Goal: Task Accomplishment & Management: Complete application form

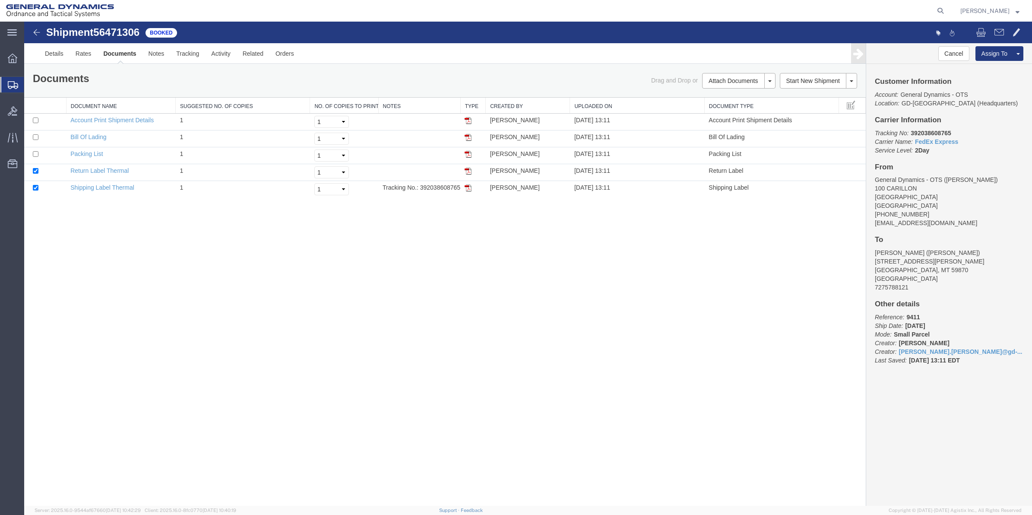
click at [0, 0] on span "Create Shipment" at bounding box center [0, 0] width 0 height 0
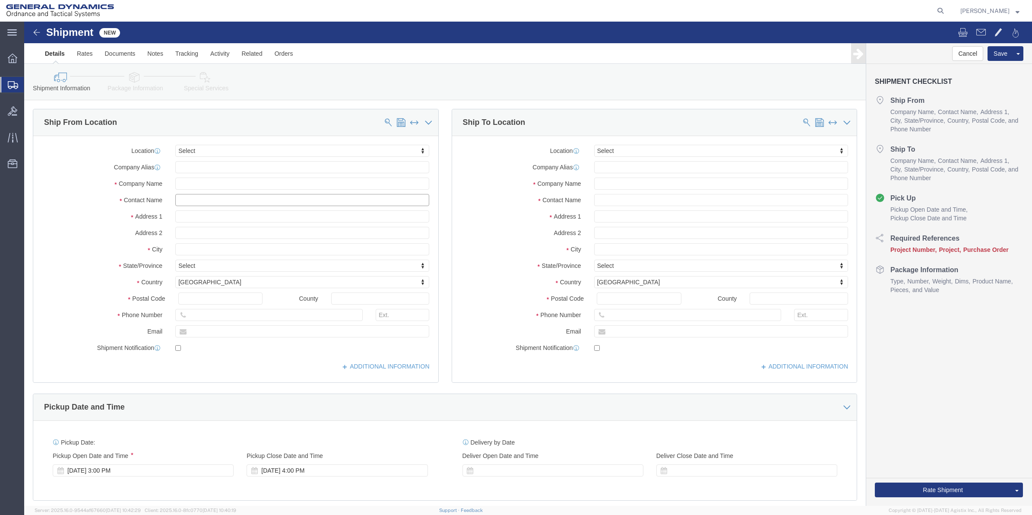
click input "text"
type input "[PERSON_NAME]"
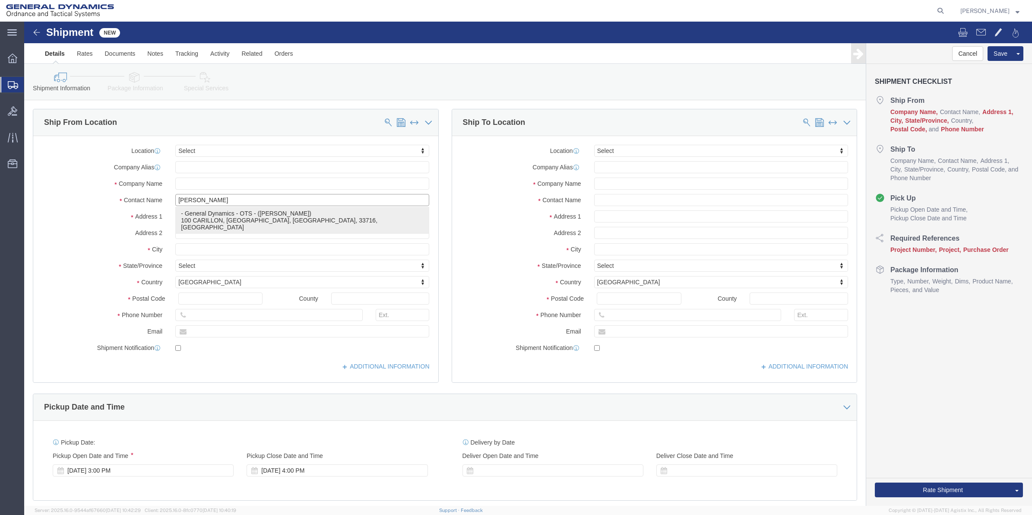
click p "- General Dynamics - OTS - ([PERSON_NAME]) 100 CARILLON, [GEOGRAPHIC_DATA], [GE…"
select select "FL"
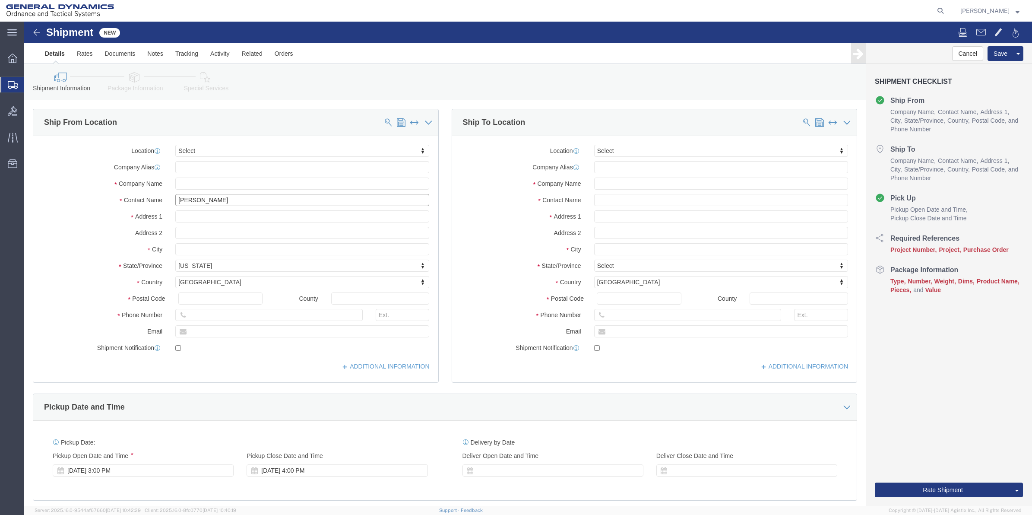
type input "[PERSON_NAME]"
click input "text"
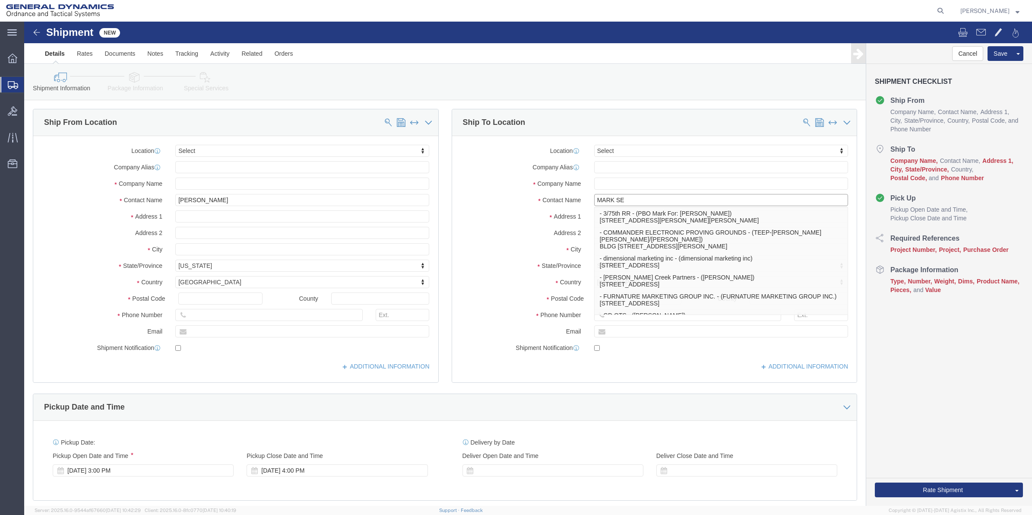
type input "[PERSON_NAME]"
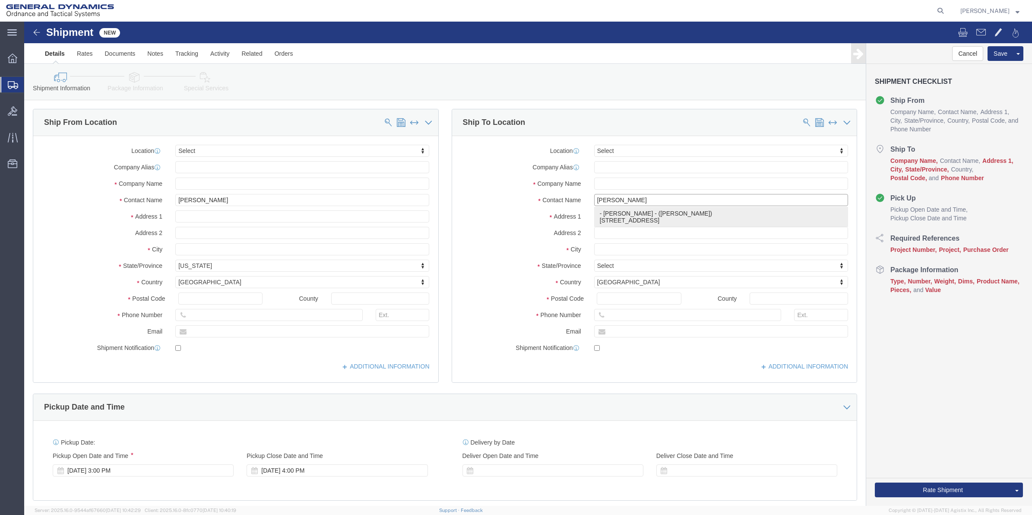
click p "- [PERSON_NAME] - ([PERSON_NAME]) [STREET_ADDRESS]"
select select "PA"
type input "[PERSON_NAME]"
click input "text"
drag, startPoint x: 223, startPoint y: 297, endPoint x: 97, endPoint y: 296, distance: 126.1
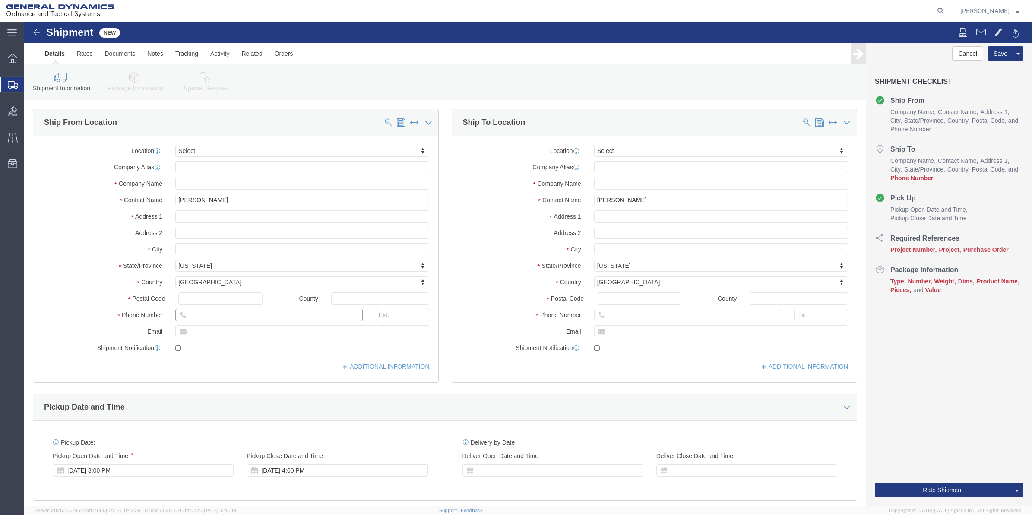
click div "Phone Number"
type input "[PHONE_NUMBER]"
drag, startPoint x: 669, startPoint y: 290, endPoint x: 621, endPoint y: 291, distance: 47.5
click input "text"
paste input "[PHONE_NUMBER]"
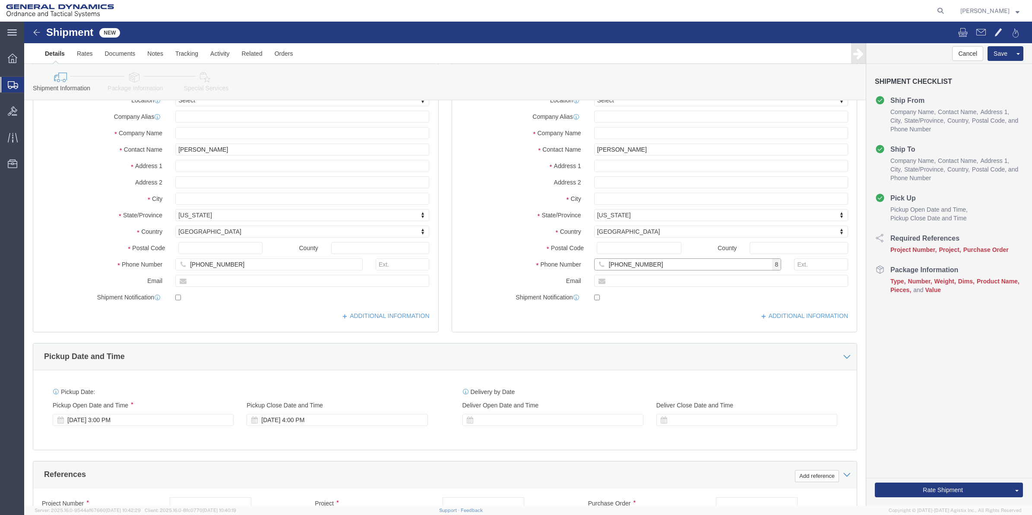
scroll to position [216, 0]
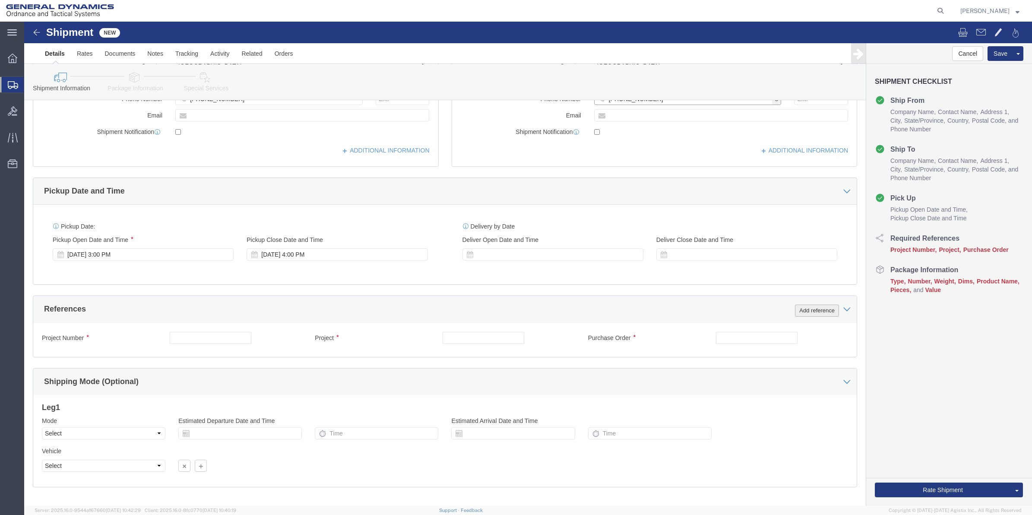
type input "[PHONE_NUMBER]"
click button "Add reference"
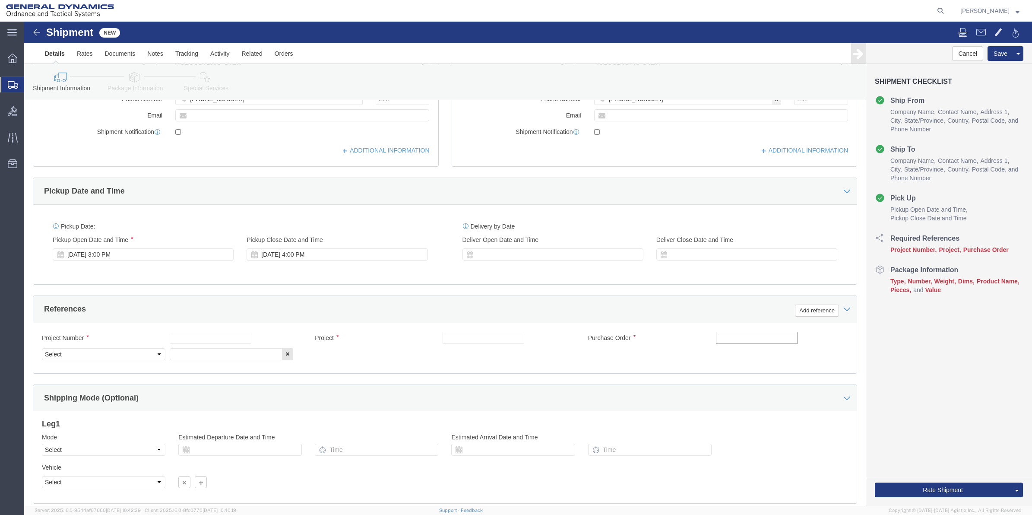
click input "text"
type input "9411"
click input "text"
paste input "9411"
type input "9411"
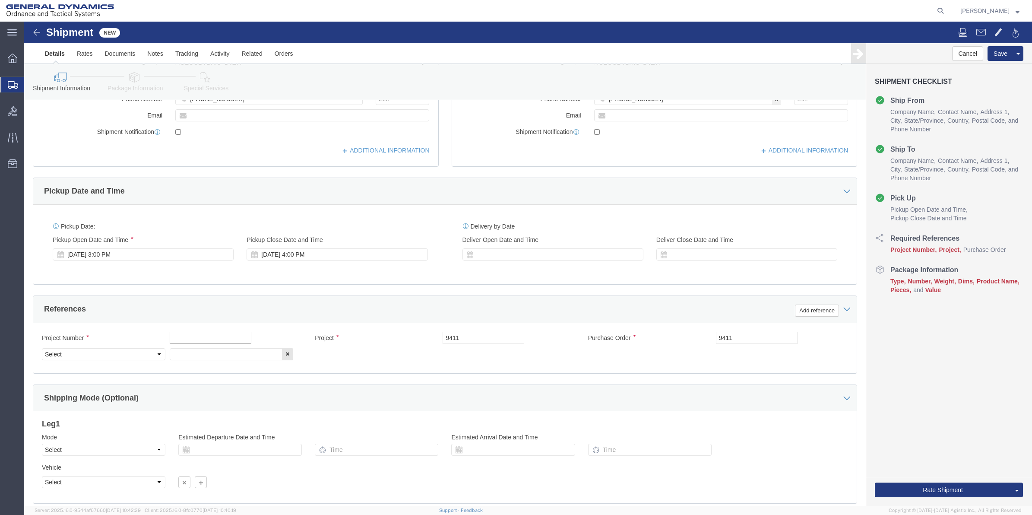
click input "text"
paste input "9411"
type input "9411"
drag, startPoint x: 161, startPoint y: 329, endPoint x: 128, endPoint y: 331, distance: 33.3
click input "text"
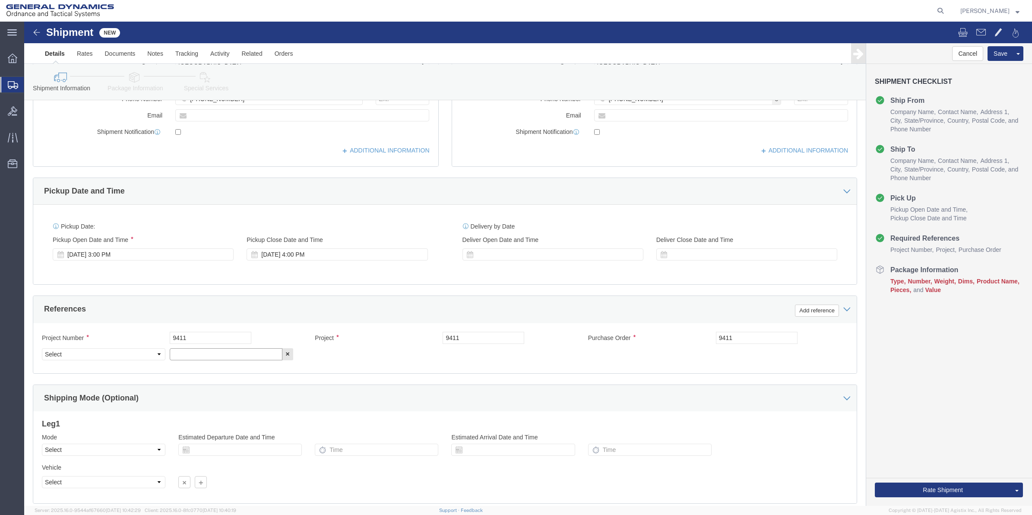
paste input "9411"
type input "9411"
click select "Select Account Type Activity ID Airline Appointment Number ASN Batch Request # …"
select select "DEPT"
click select "Select Account Type Activity ID Airline Appointment Number ASN Batch Request # …"
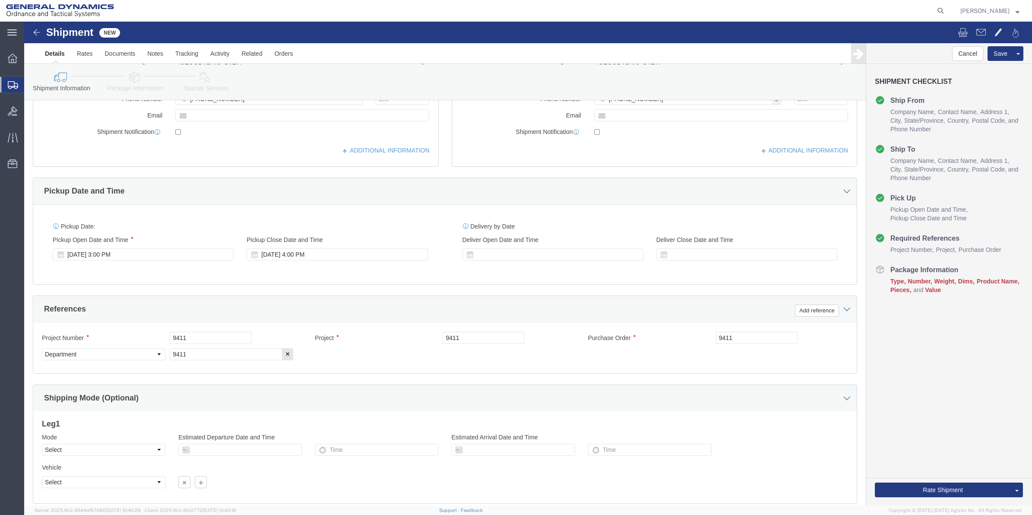
click icon
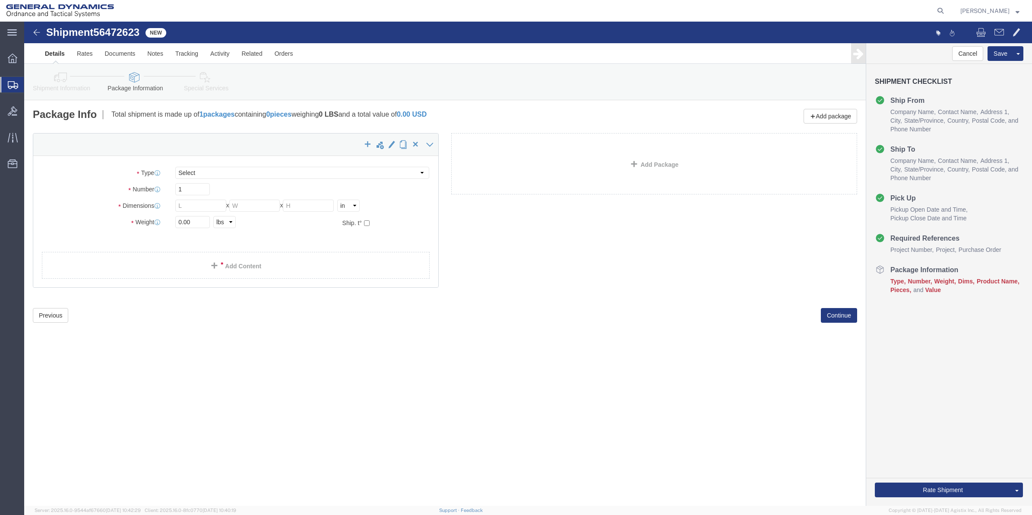
select select "CBOX"
click input "text"
type input "6"
type input "9"
type input "4"
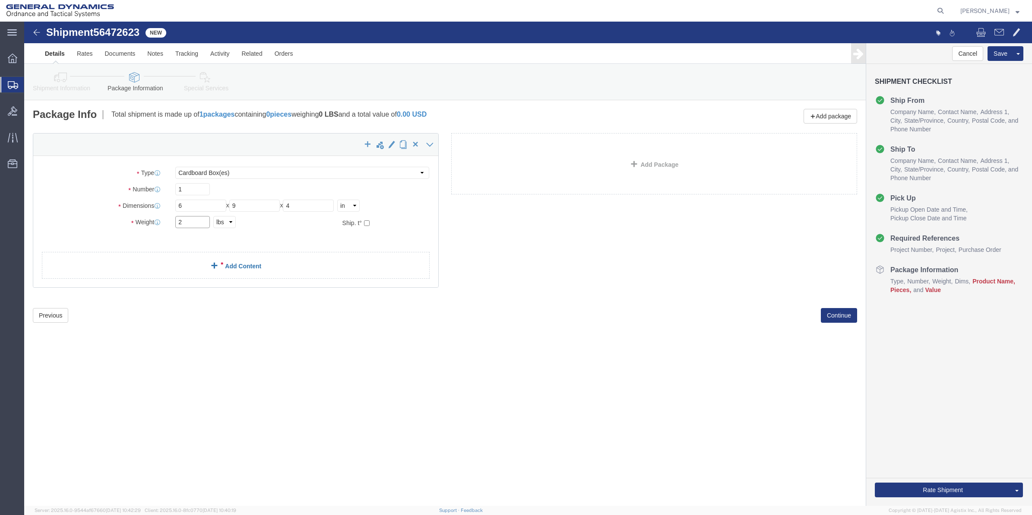
type input "2"
click link "Add Content"
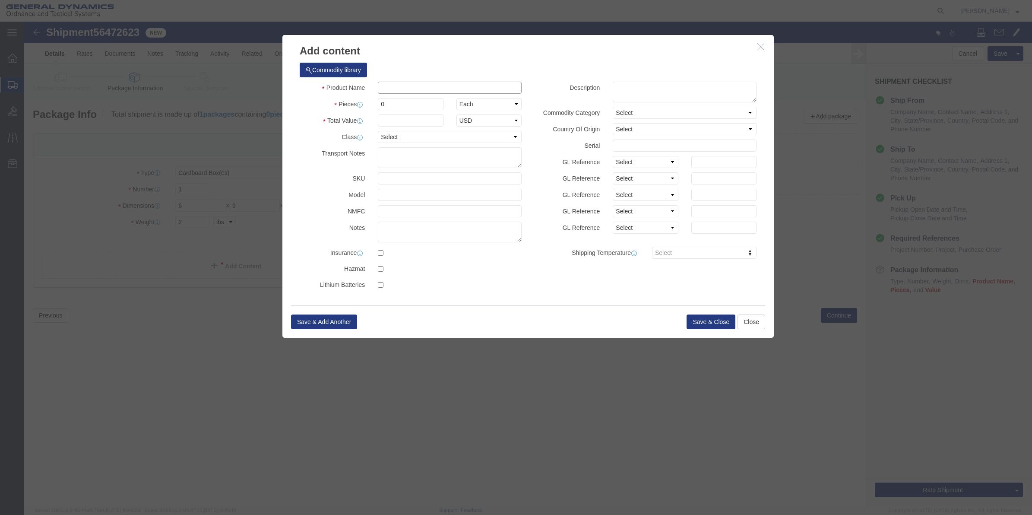
click input "text"
type input "MISC"
type input "100"
select select "US"
click input "0"
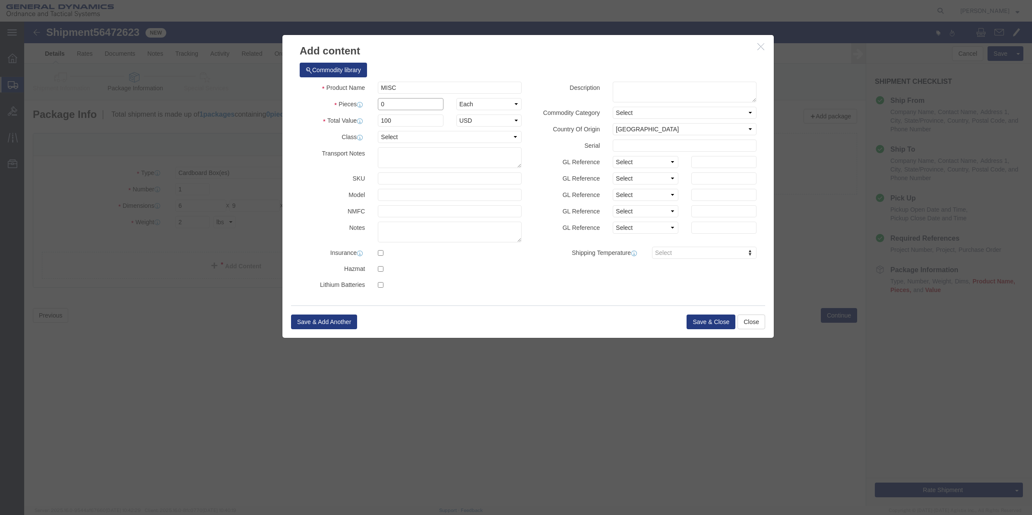
type input "01"
click select "Select 50 55 60 65 70 85 92.5 100 125 175 250 300 400"
select select "70"
click select "Select 50 55 60 65 70 85 92.5 100 125 175 250 300 400"
click button "Save & Close"
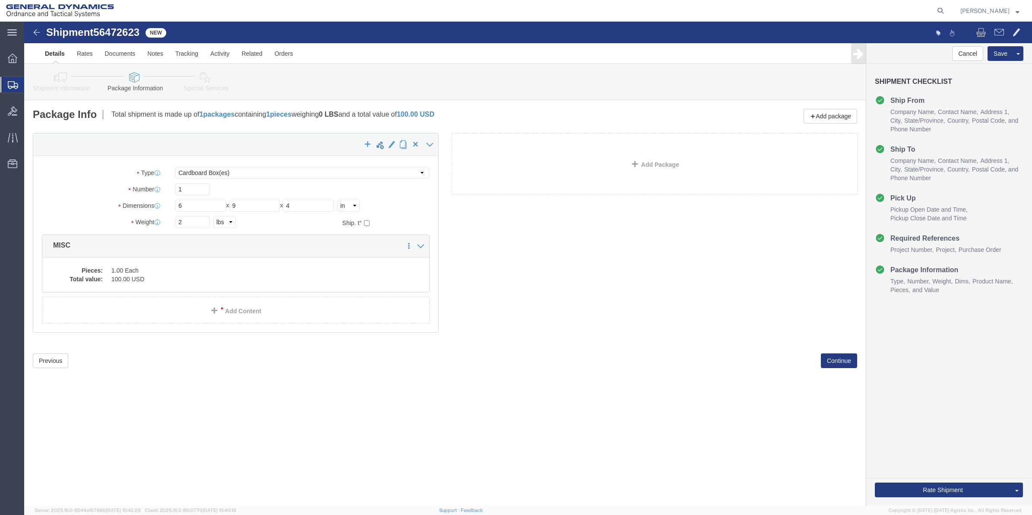
click icon
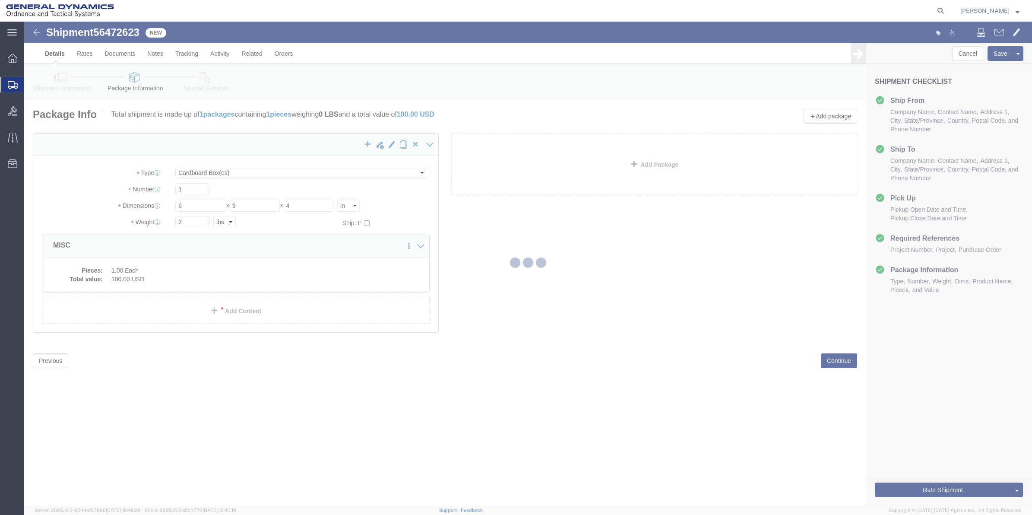
select select
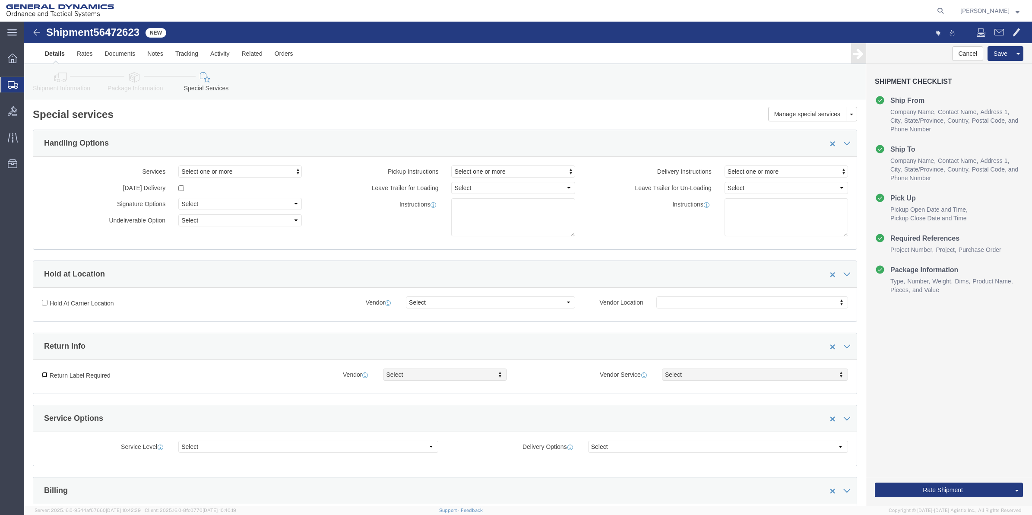
click input "Return Label Required"
checkbox input "true"
drag, startPoint x: 397, startPoint y: 417, endPoint x: 427, endPoint y: 413, distance: 30.5
select select "5"
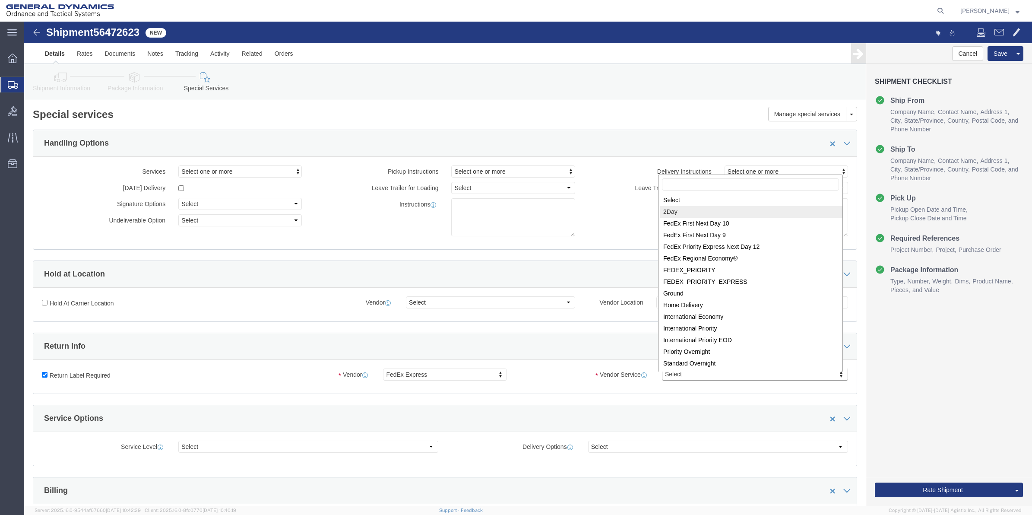
select select "7"
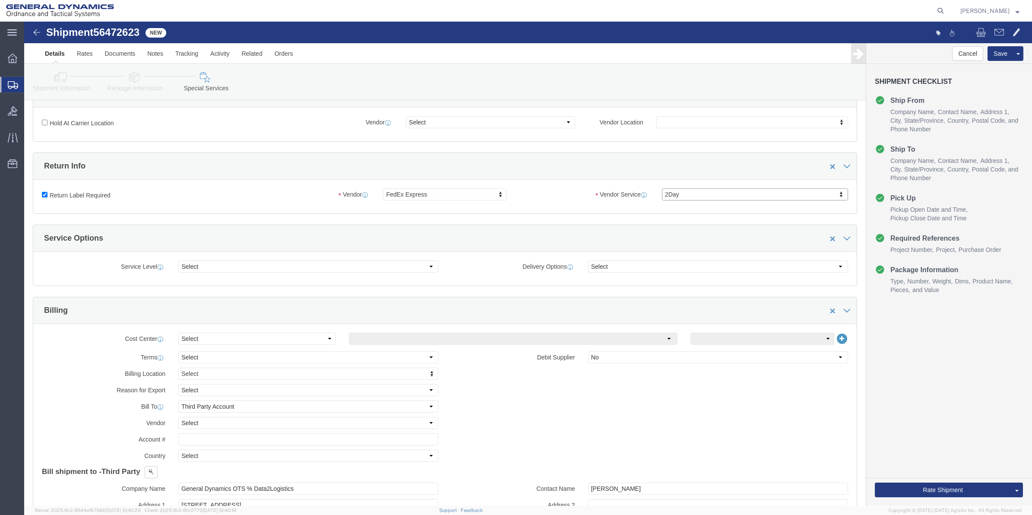
scroll to position [216, 0]
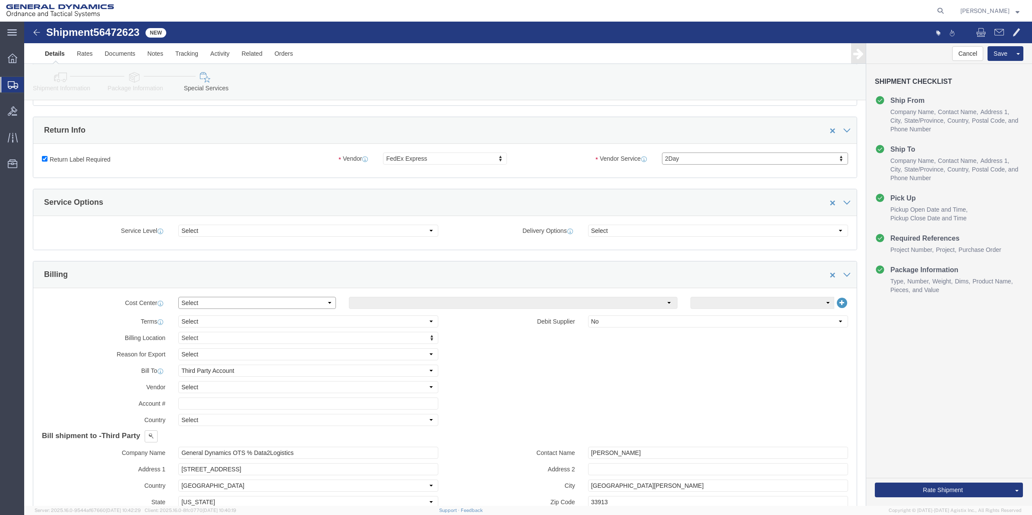
click select "Select Buyer Cost Center Department Operations Number Order Number Sales Person"
select select "DEPARTMENT"
click select "Select Buyer Cost Center Department Operations Number Order Number Sales Person"
drag, startPoint x: 328, startPoint y: 284, endPoint x: 333, endPoint y: 278, distance: 7.4
click select "Select [GEOGRAPHIC_DATA] [GEOGRAPHIC_DATA] [GEOGRAPHIC_DATA] [GEOGRAPHIC_DATA] …"
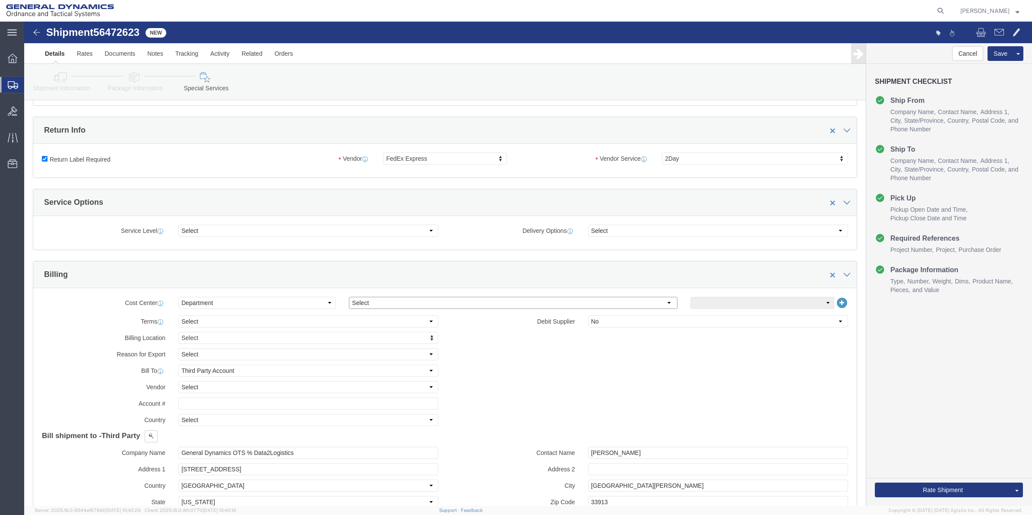
select select "1763983"
click select "Select [GEOGRAPHIC_DATA] [GEOGRAPHIC_DATA] [GEOGRAPHIC_DATA] [GEOGRAPHIC_DATA] …"
click select "Select 10AFM 10GAG 10GAH 10GFL 10GFO 10GIE 10GIS 30MABS St [PERSON_NAME] Program"
select select "214681"
click select "Select 10AFM 10GAG 10GAH 10GFL 10GFO 10GIE 10GIS 30MABS St [PERSON_NAME] Program"
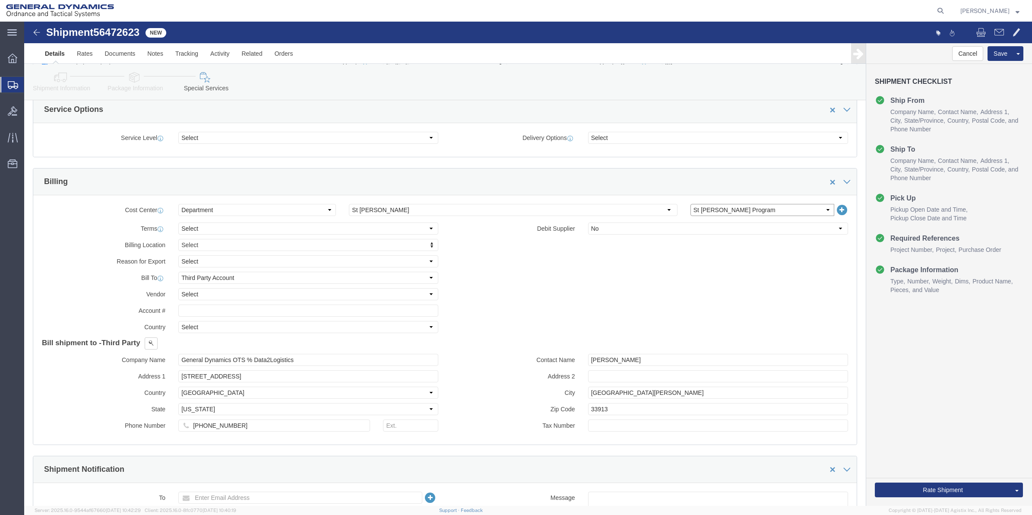
scroll to position [486, 0]
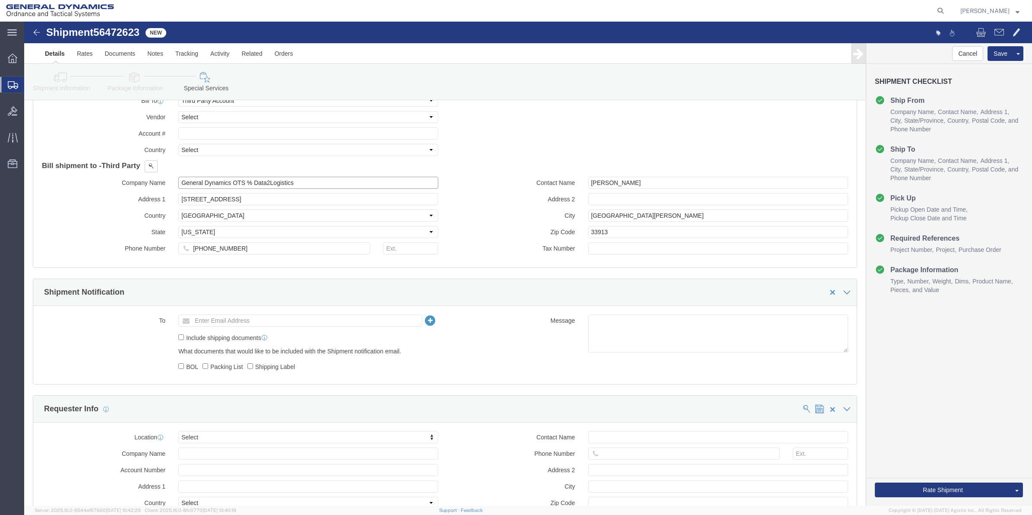
drag, startPoint x: 306, startPoint y: 161, endPoint x: 119, endPoint y: 176, distance: 187.5
click div "Company Name General Dynamics OTS % Data2Logistics Address 1 [STREET_ADDRESS] C…"
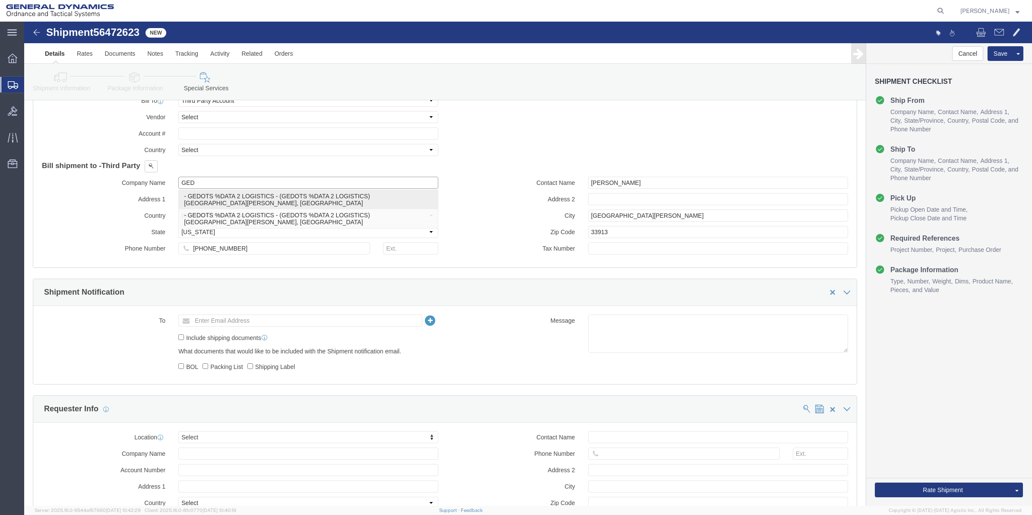
click p "- GEDOTS %DATA 2 LOGISTICS - (GEDOTS %DATA 2 LOGISTICS) [GEOGRAPHIC_DATA][PERSO…"
type input "GEDOTS %DATA 2 LOGISTICS"
type input "PO BOX 61050"
type input "GEDOTS %DATA 2 LOGISTICS"
type input "FORT [PERSON_NAME]"
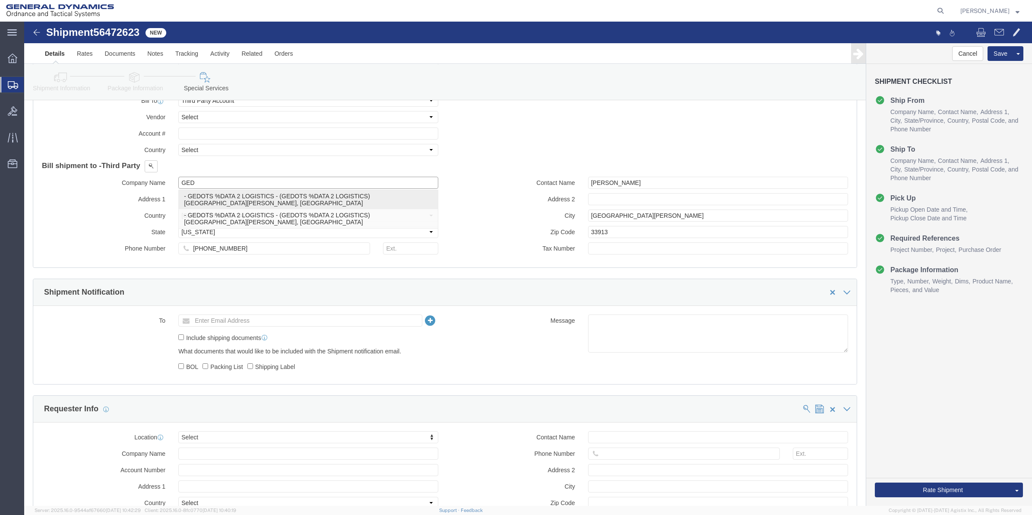
type input "33906"
select select "FL"
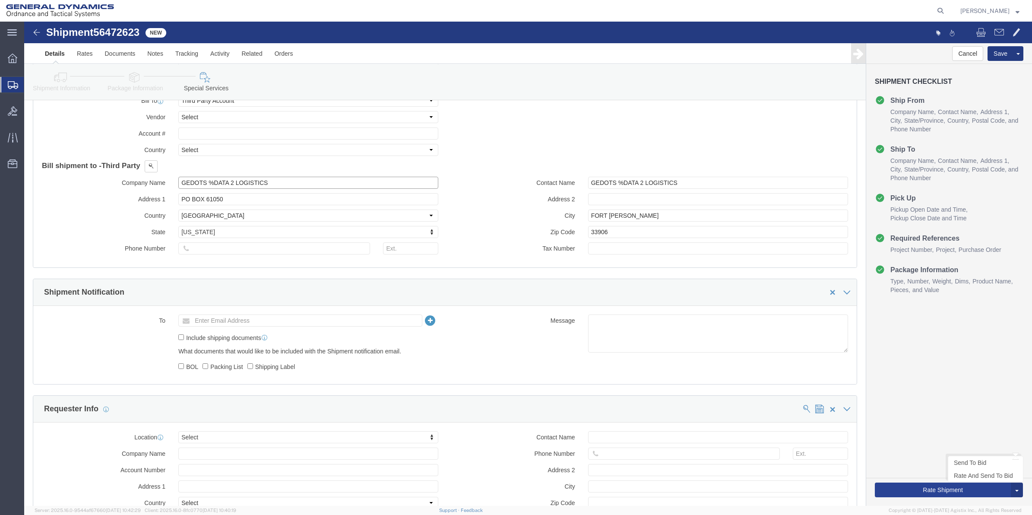
type input "GEDOTS %DATA 2 LOGISTICS"
click button "Rate Shipment"
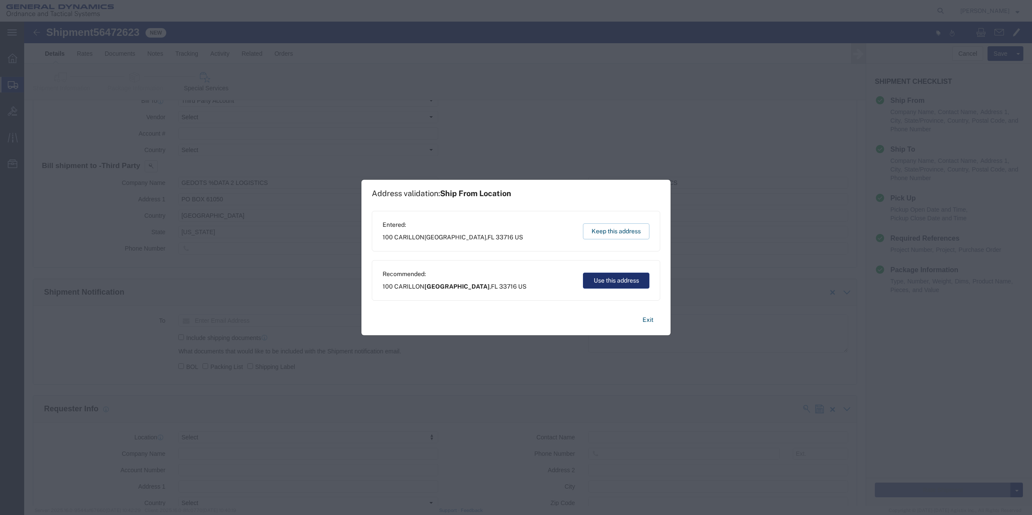
click at [629, 279] on button "Use this address" at bounding box center [616, 280] width 66 height 16
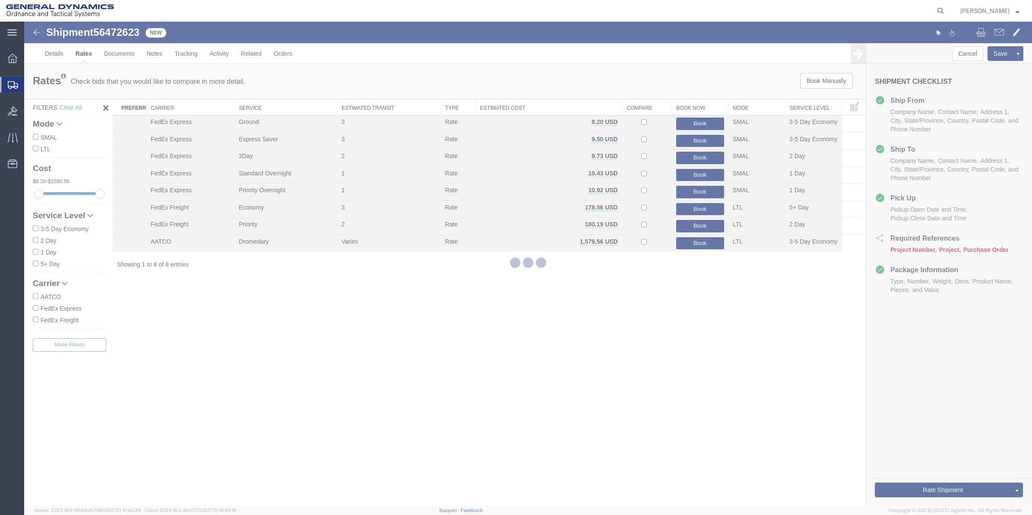
scroll to position [0, 0]
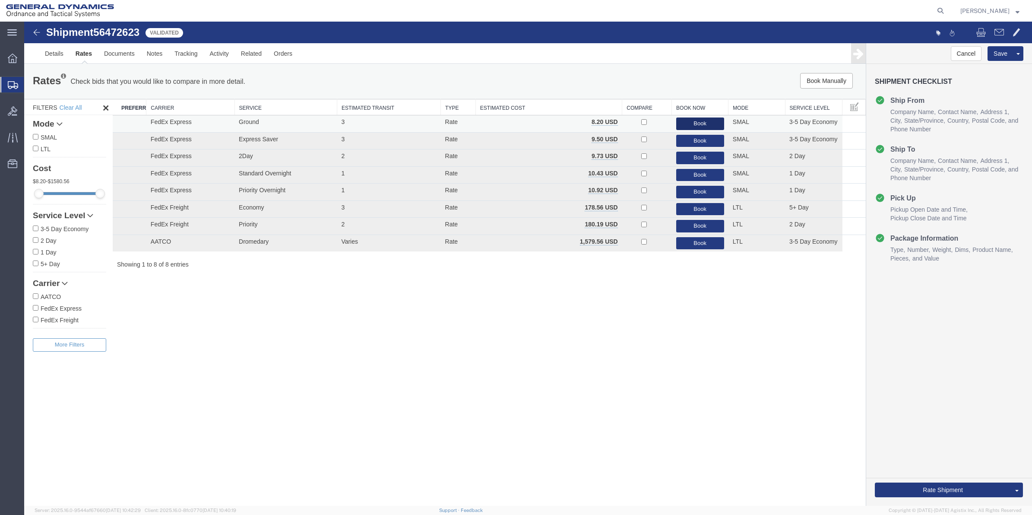
click at [695, 122] on button "Book" at bounding box center [700, 123] width 48 height 13
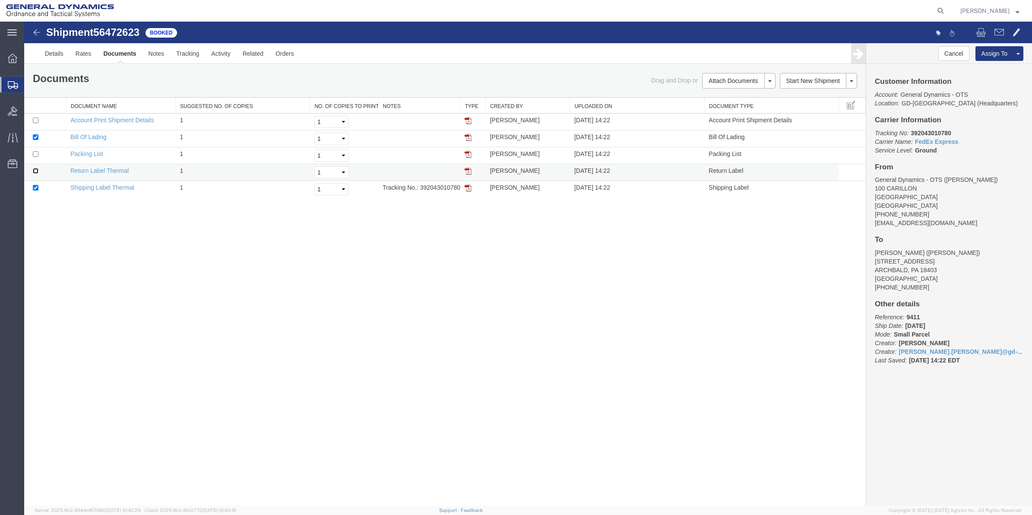
click at [36, 169] on input "checkbox" at bounding box center [36, 171] width 6 height 6
checkbox input "true"
click at [33, 137] on input "checkbox" at bounding box center [36, 137] width 6 height 6
checkbox input "false"
click at [720, 101] on link "Print Documents" at bounding box center [737, 95] width 75 height 13
